Goal: Find specific page/section: Find specific page/section

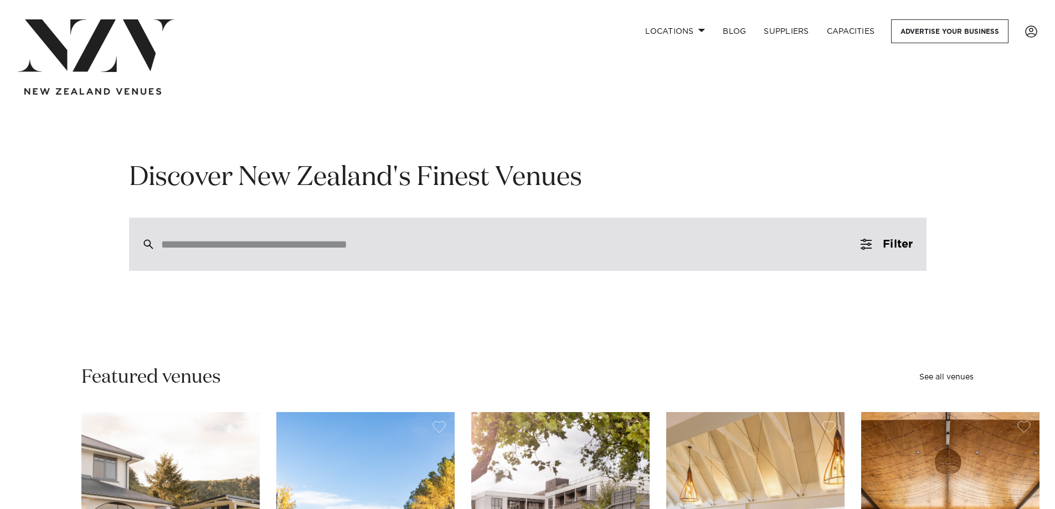
click at [167, 253] on div at bounding box center [528, 244] width 798 height 53
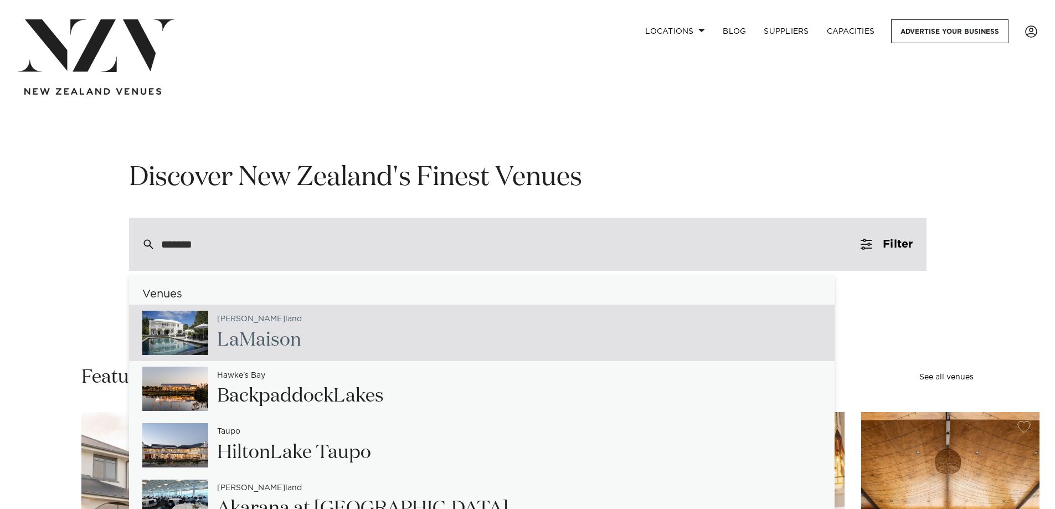
type input "******"
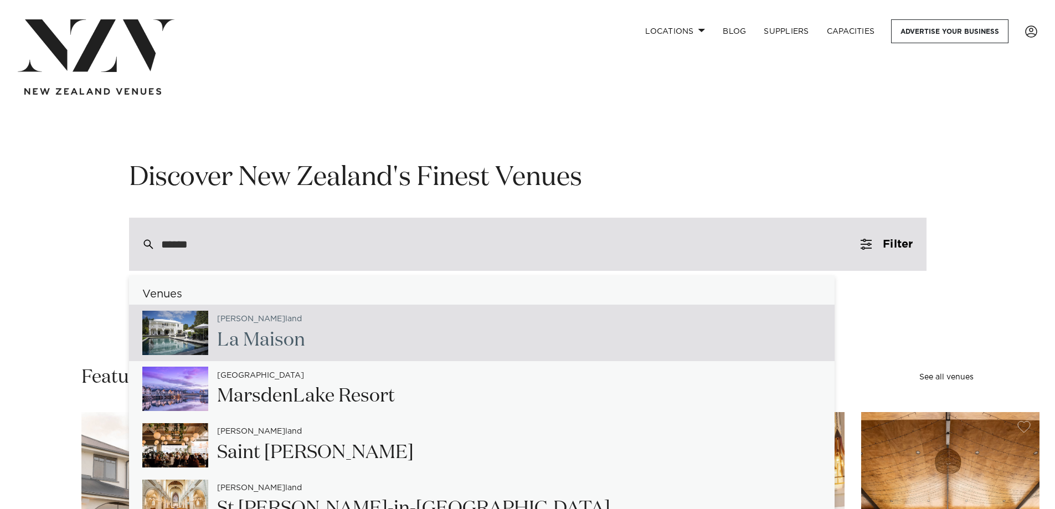
click at [275, 342] on h2 "La Mai son" at bounding box center [261, 340] width 88 height 25
type input "**********"
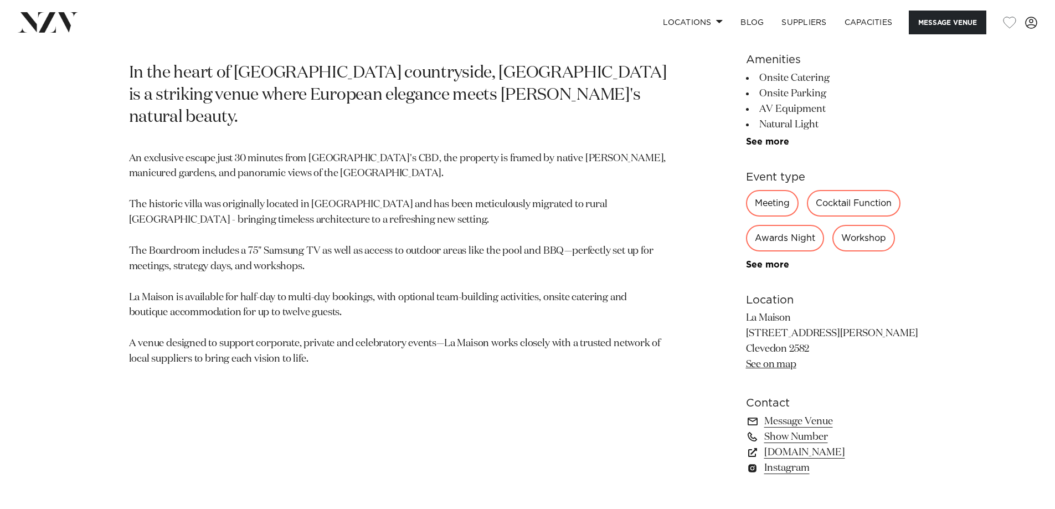
scroll to position [606, 0]
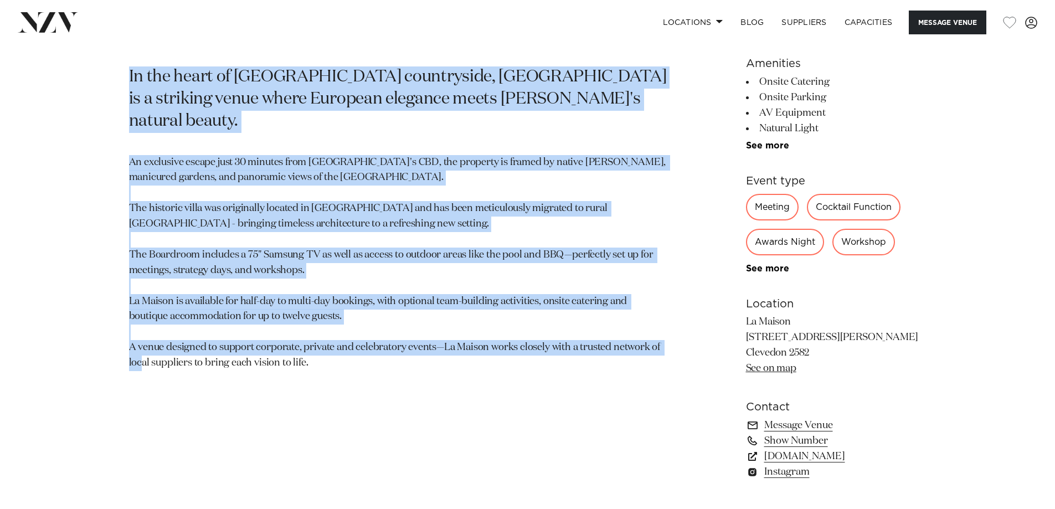
drag, startPoint x: 129, startPoint y: 68, endPoint x: 338, endPoint y: 352, distance: 353.0
click at [337, 352] on section "[GEOGRAPHIC_DATA] La Maison In the heart of [GEOGRAPHIC_DATA] countryside, [GEO…" at bounding box center [398, 235] width 538 height 515
copy section "In the heart of [GEOGRAPHIC_DATA] countryside, [GEOGRAPHIC_DATA] is a striking …"
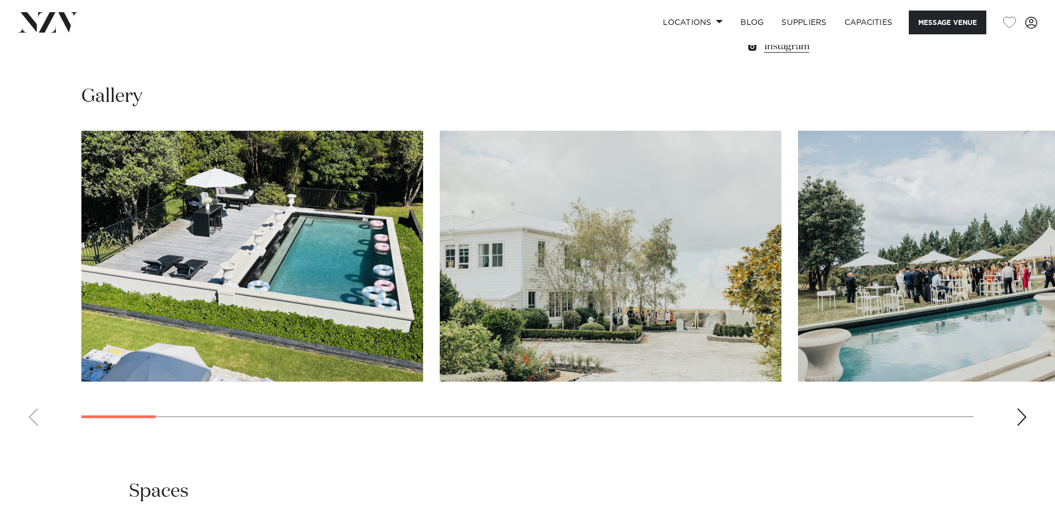
scroll to position [1049, 0]
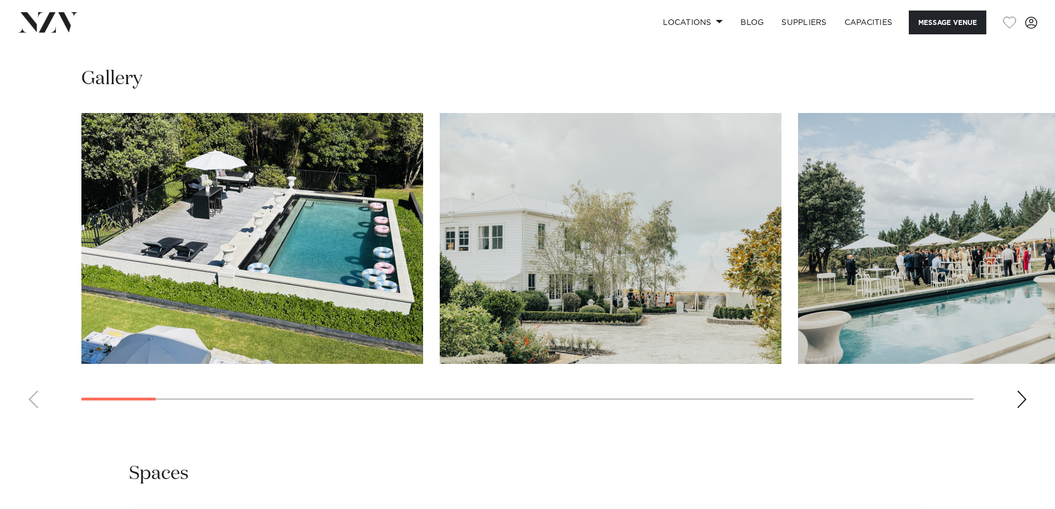
click at [275, 275] on img "1 / 30" at bounding box center [252, 238] width 342 height 251
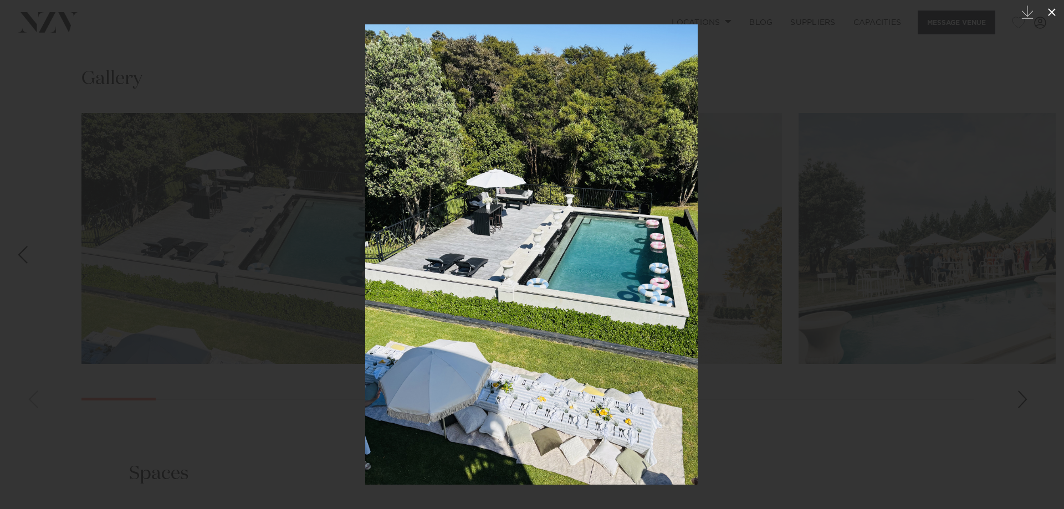
click at [1052, 11] on icon at bounding box center [1052, 12] width 8 height 8
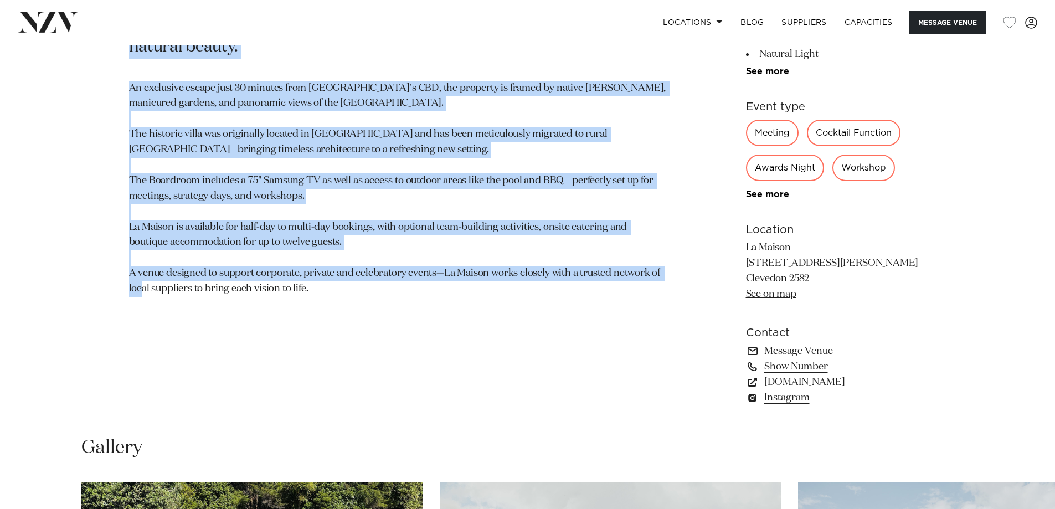
scroll to position [685, 0]
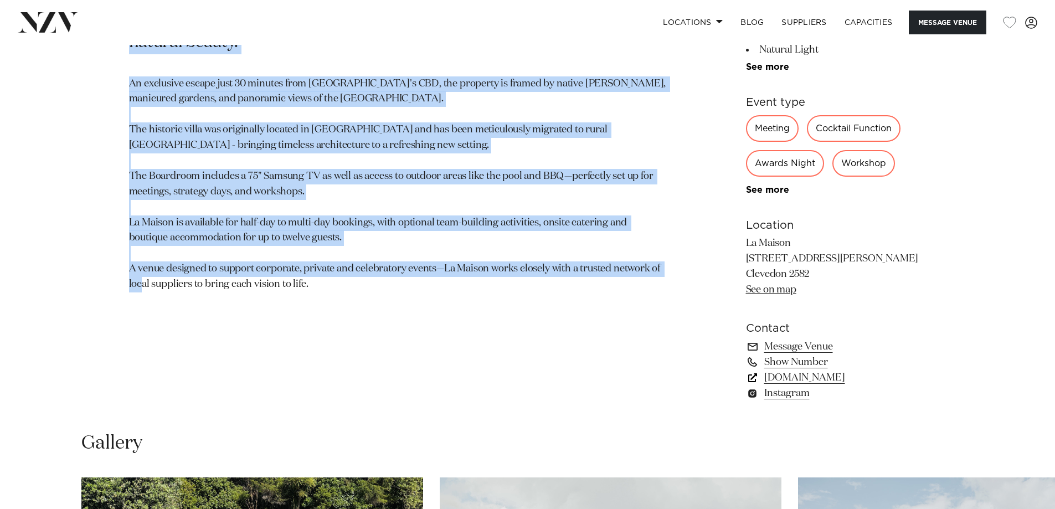
click at [824, 378] on link "www.lamaison.co.nz" at bounding box center [836, 378] width 181 height 16
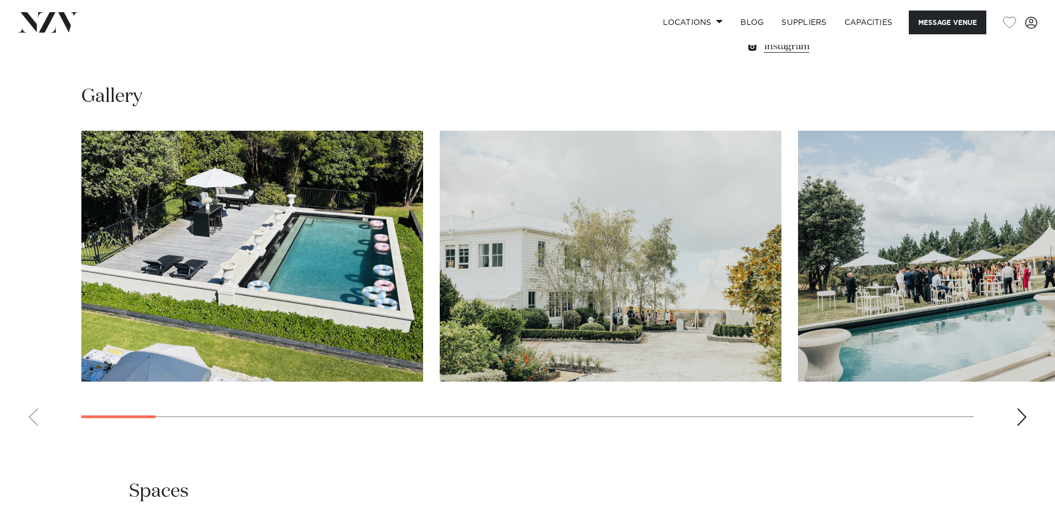
scroll to position [1036, 0]
